Goal: Information Seeking & Learning: Learn about a topic

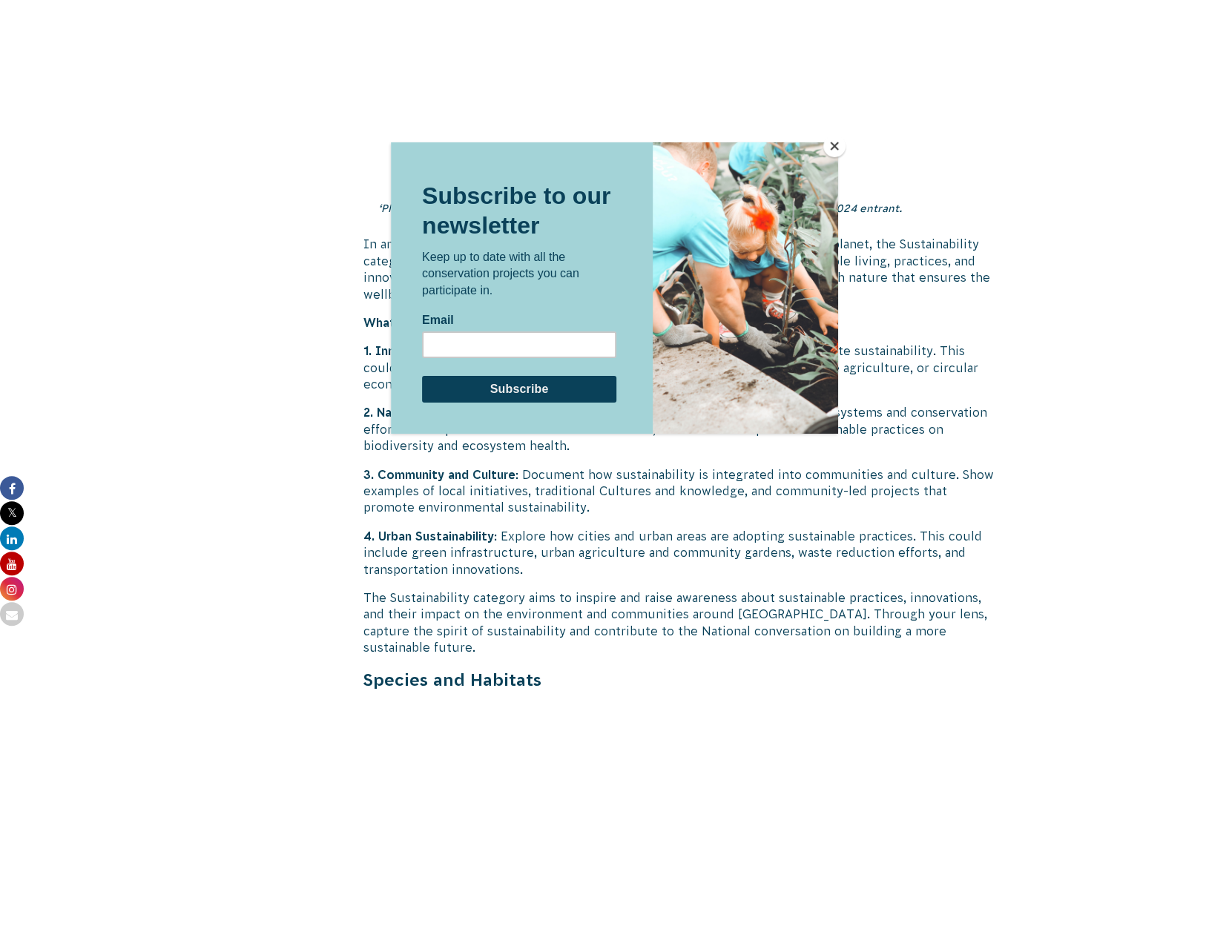
scroll to position [3793, 0]
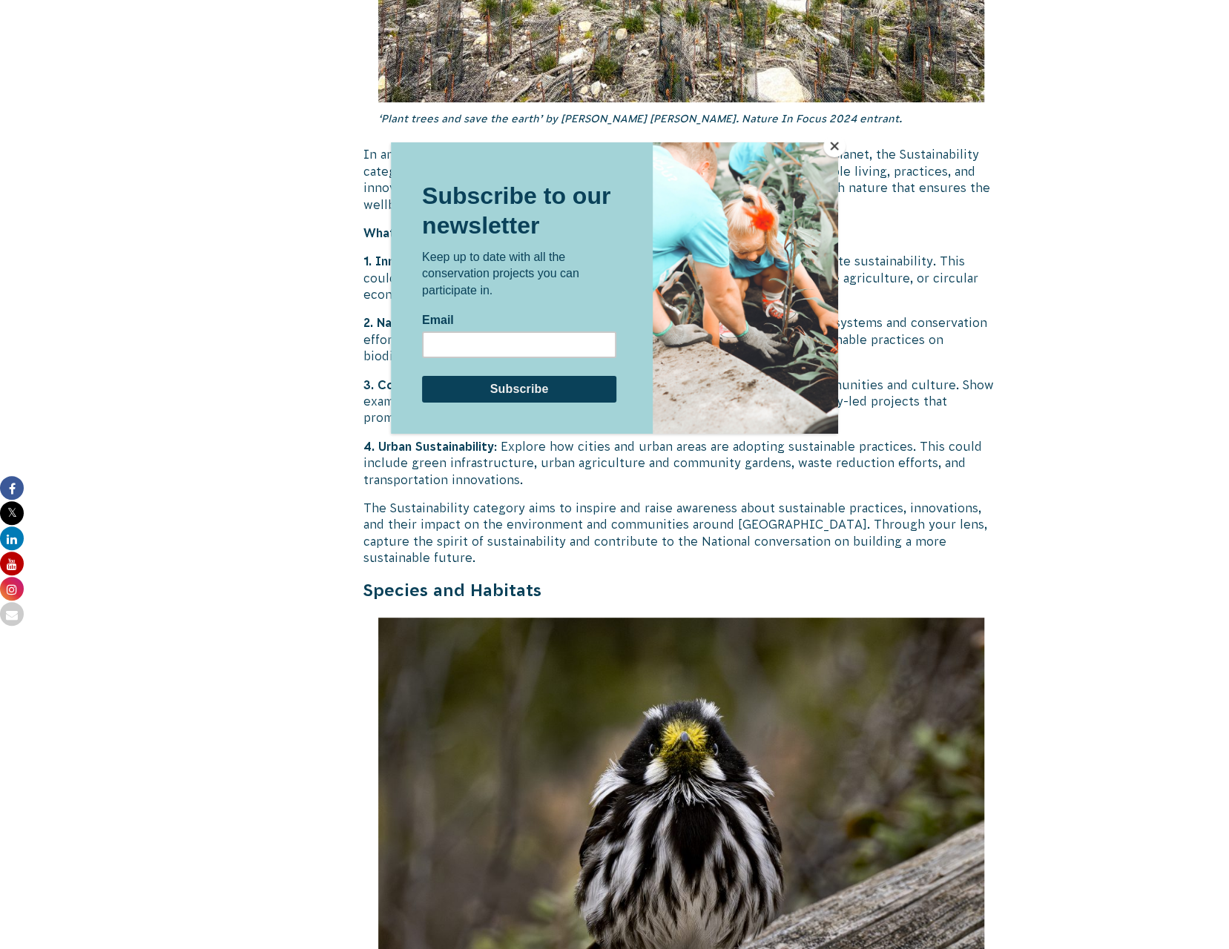
click at [832, 148] on button "Close" at bounding box center [834, 146] width 22 height 22
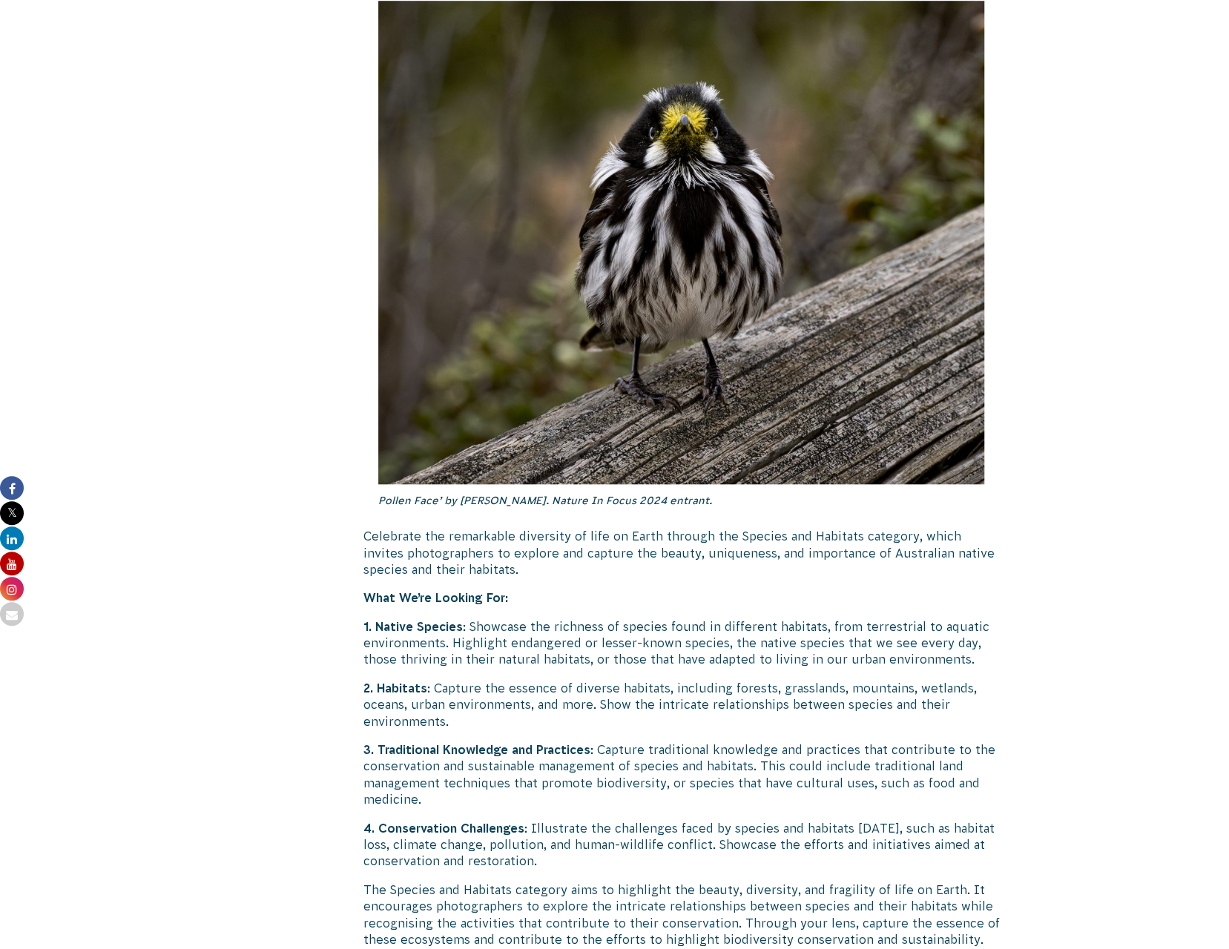
scroll to position [4386, 0]
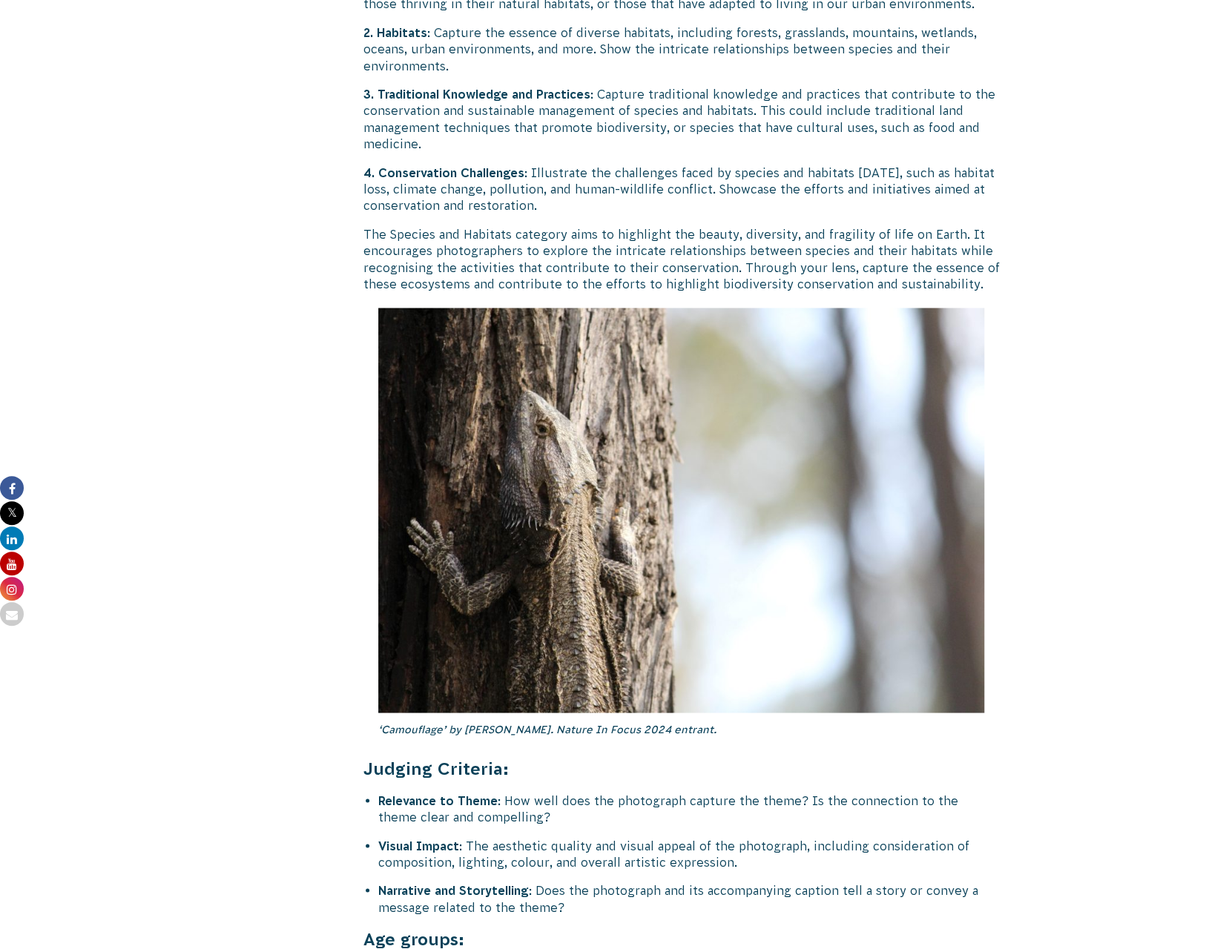
scroll to position [5202, 0]
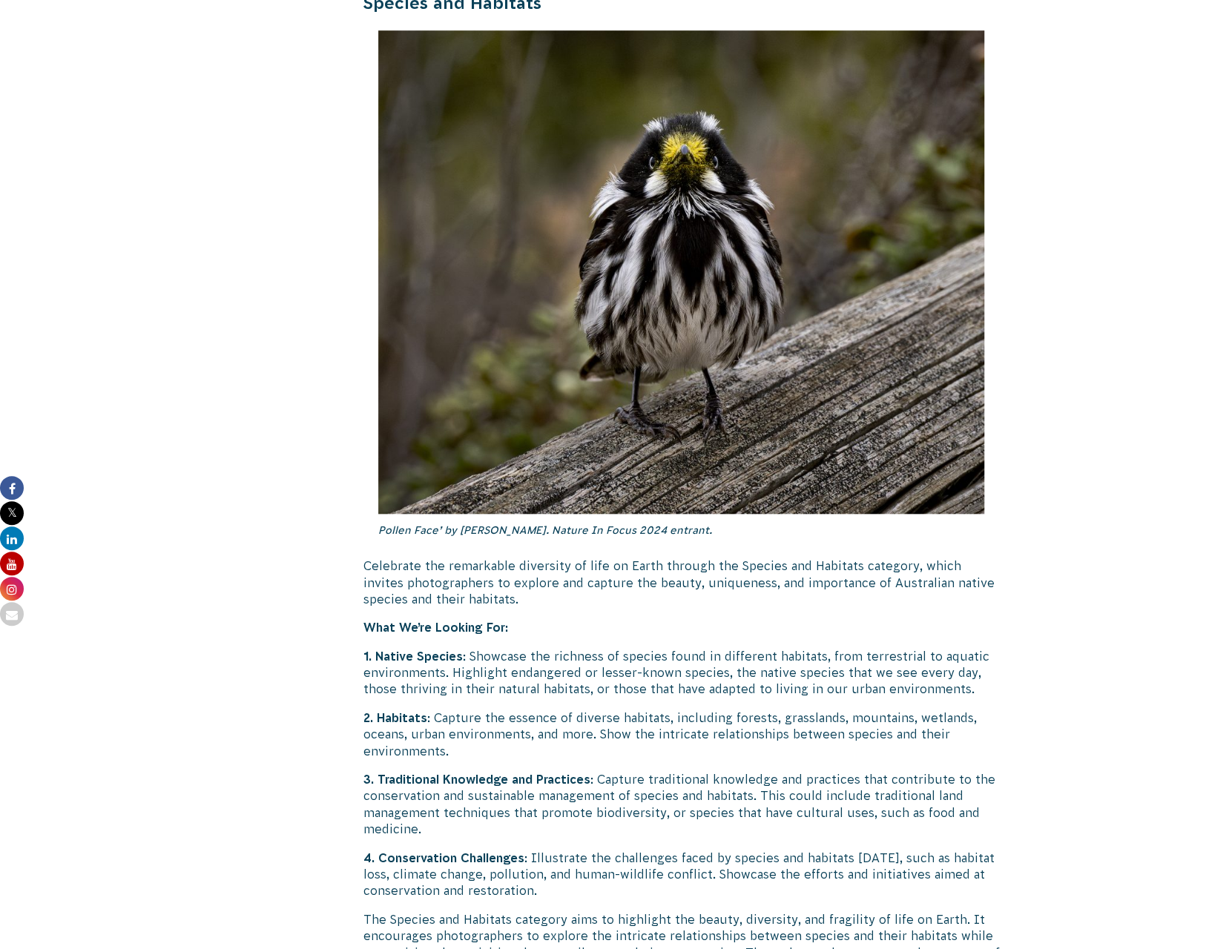
scroll to position [4386, 0]
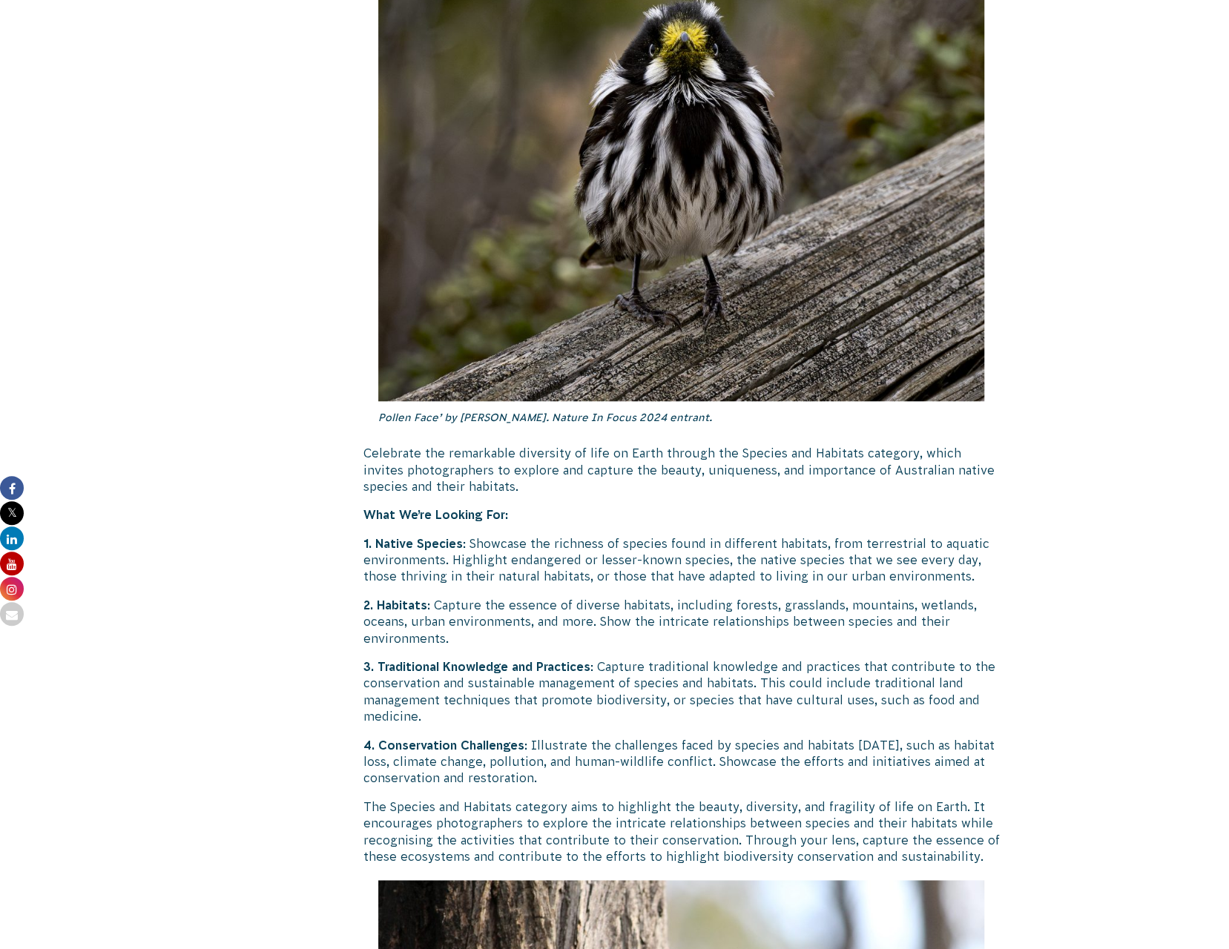
scroll to position [4460, 0]
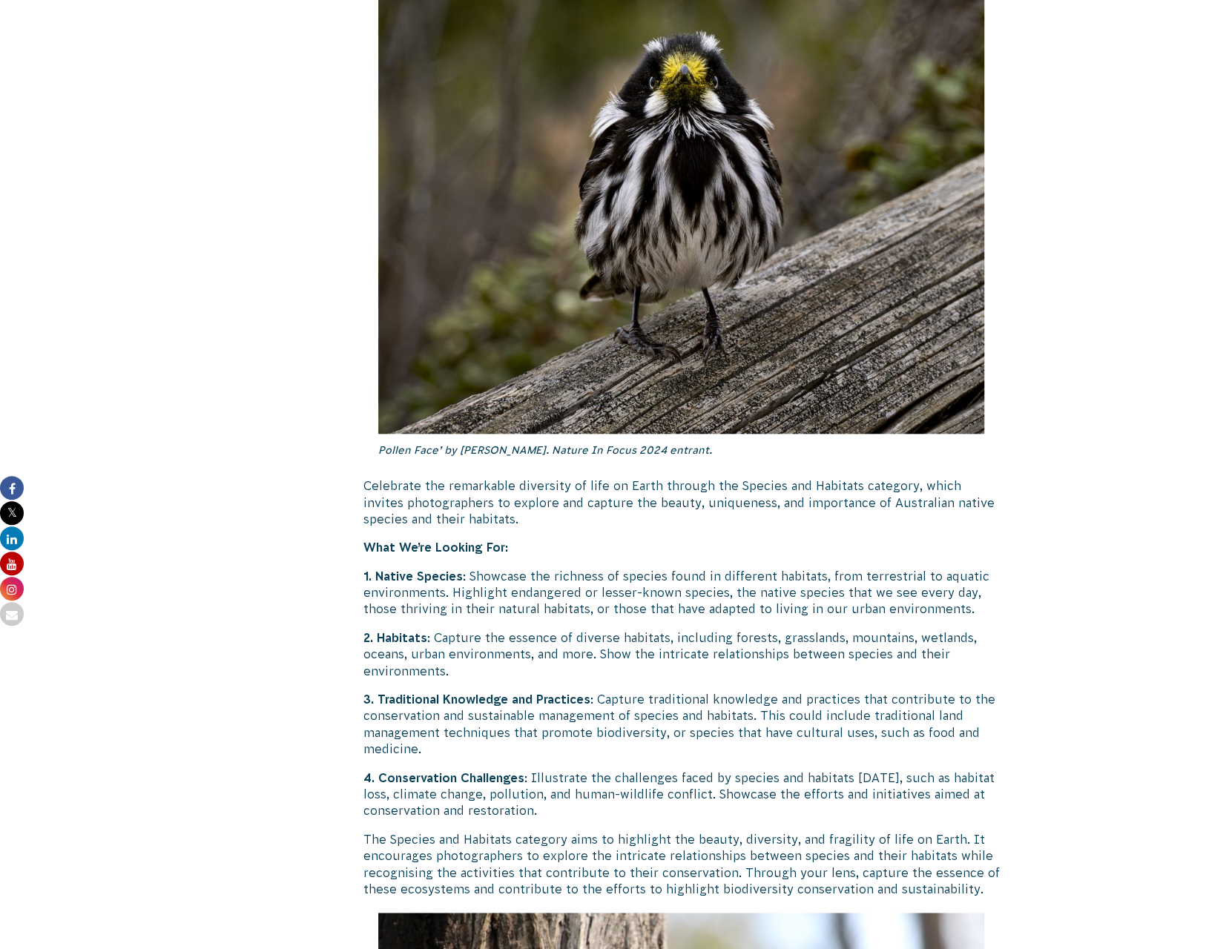
click at [403, 831] on p "The Species and Habitats category aims to highlight the beauty, diversity, and …" at bounding box center [681, 864] width 636 height 67
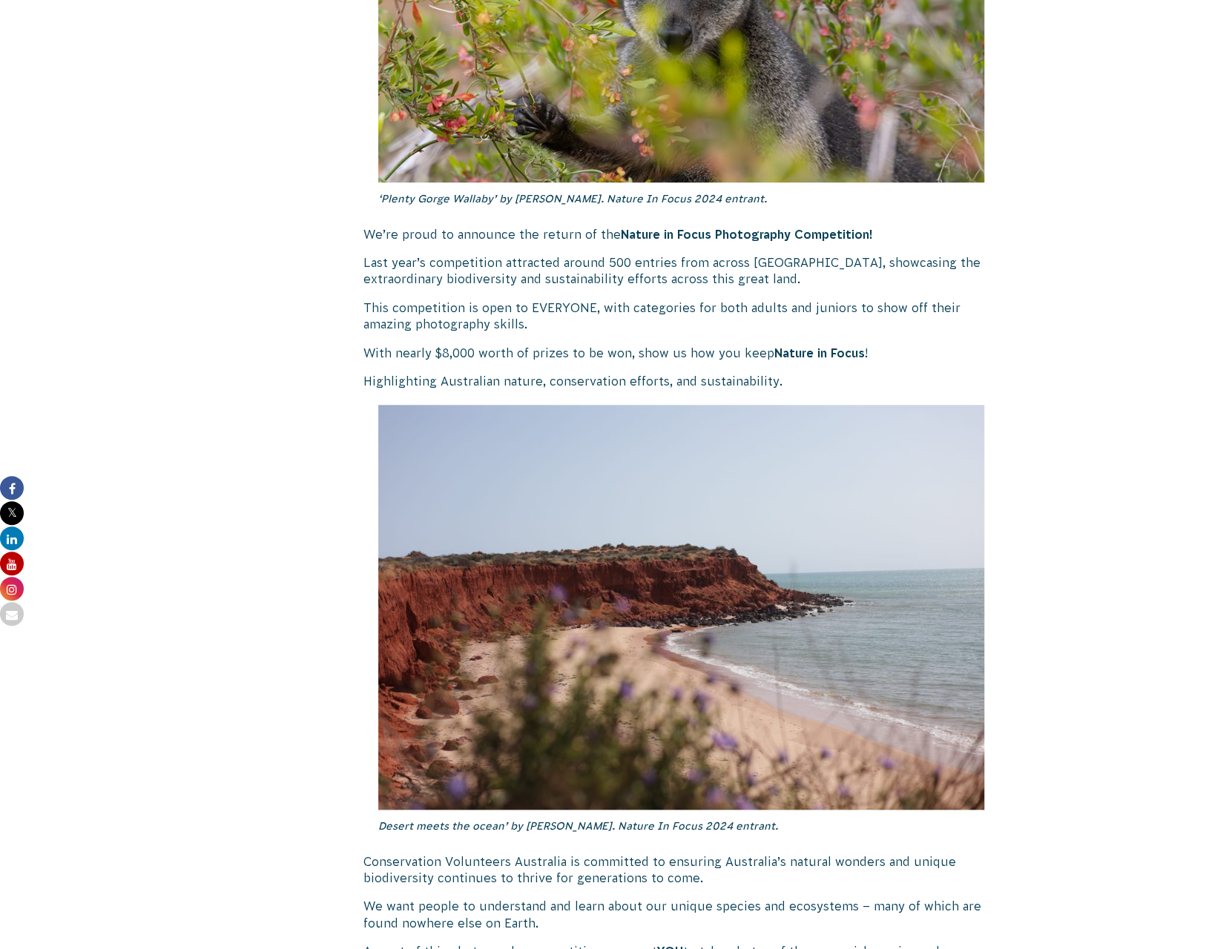
scroll to position [1197, 0]
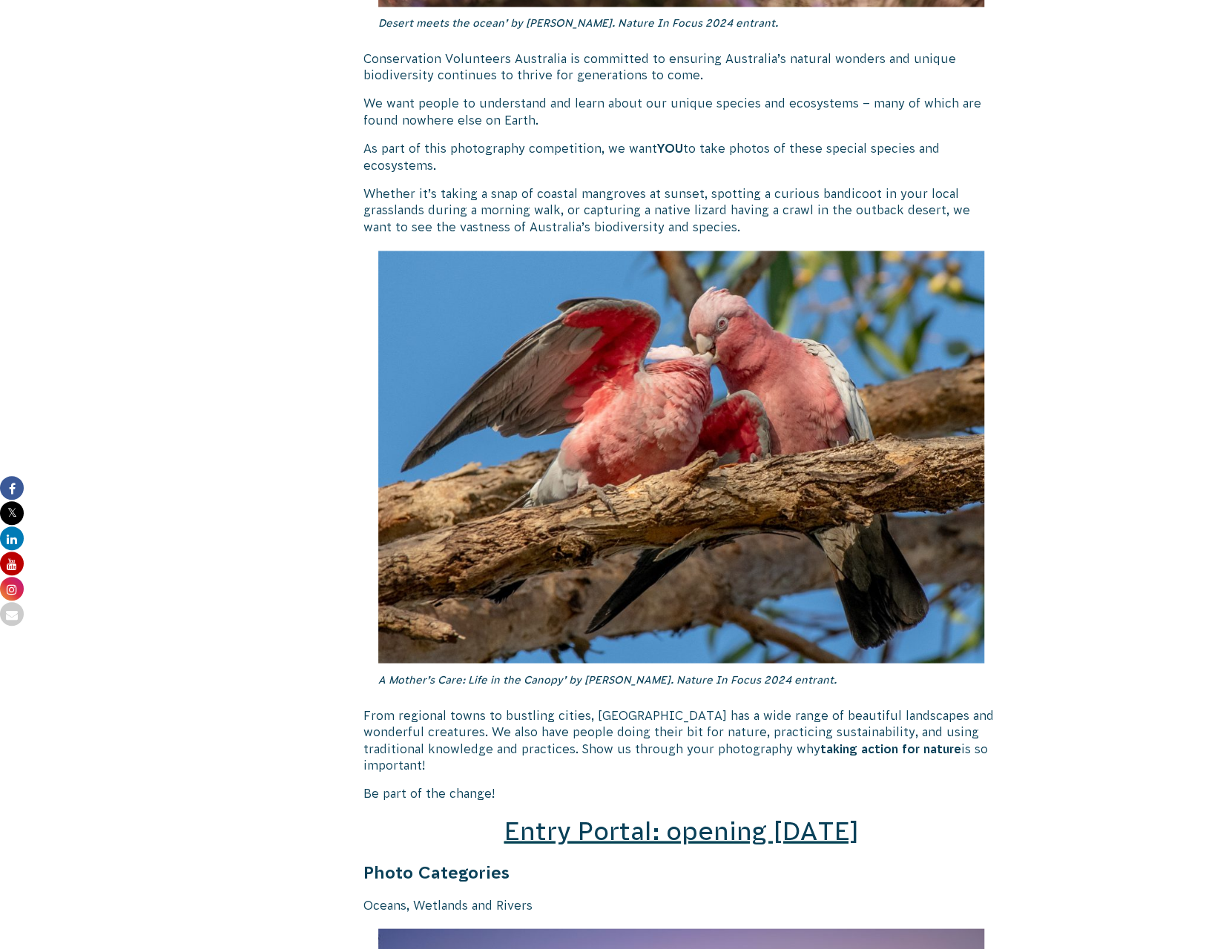
scroll to position [1790, 0]
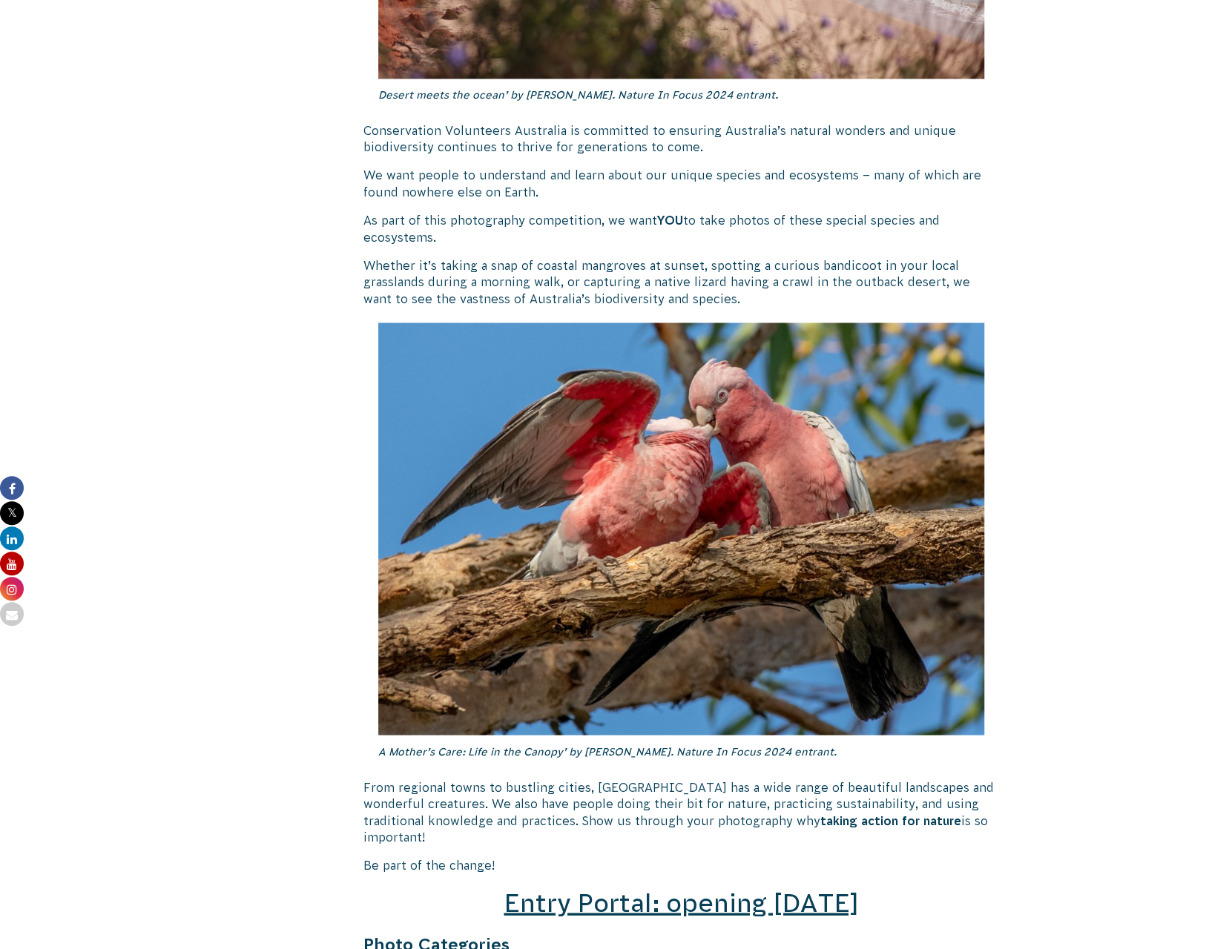
scroll to position [1854, 0]
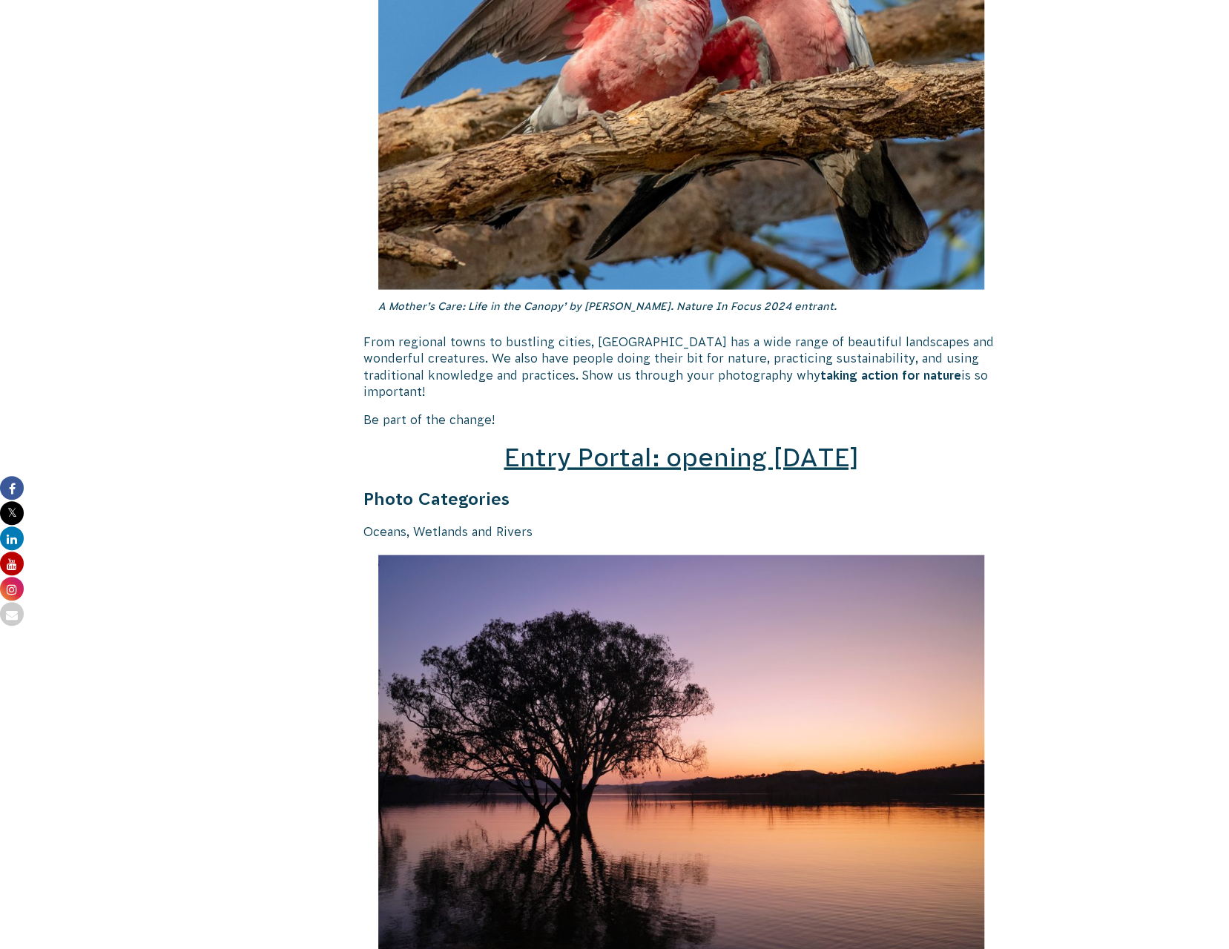
click at [635, 444] on span "Entry Portal: opening [DATE]" at bounding box center [681, 458] width 355 height 28
